Goal: Find specific page/section: Find specific page/section

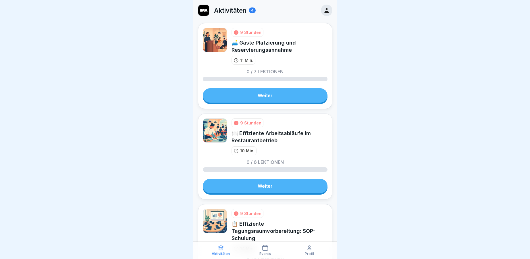
click at [208, 9] on img at bounding box center [203, 10] width 11 height 11
click at [235, 8] on p "Aktivitäten" at bounding box center [230, 10] width 32 height 7
click at [267, 248] on icon at bounding box center [265, 248] width 6 height 6
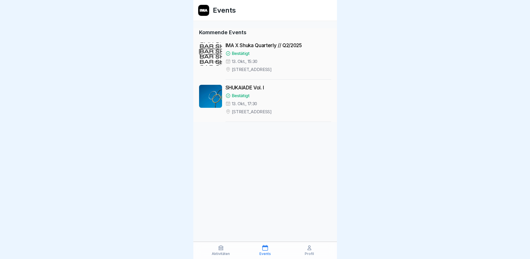
click at [312, 254] on p "Profil" at bounding box center [309, 254] width 9 height 4
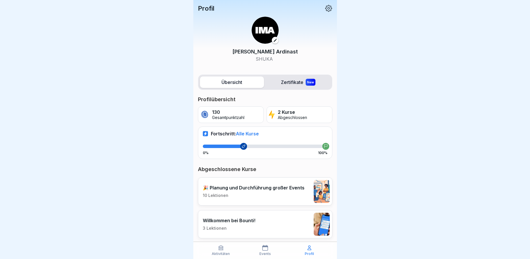
click at [221, 251] on div "Aktivitäten" at bounding box center [220, 250] width 41 height 11
